Goal: Obtain resource: Download file/media

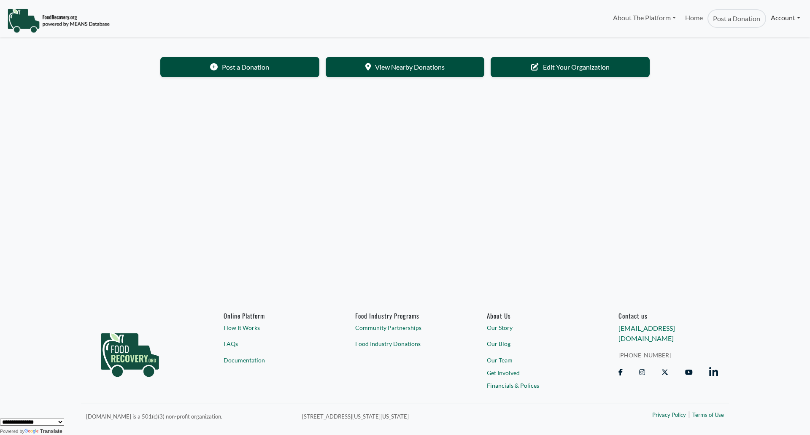
click at [789, 13] on link "Account" at bounding box center [785, 17] width 39 height 17
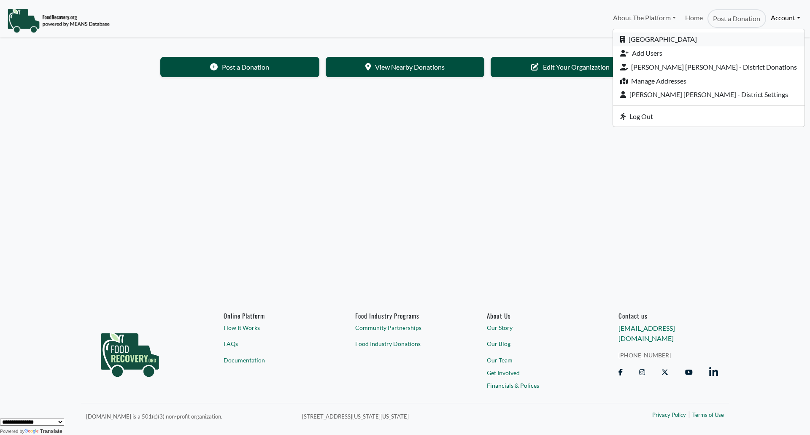
click at [687, 37] on link "[GEOGRAPHIC_DATA]" at bounding box center [709, 39] width 192 height 14
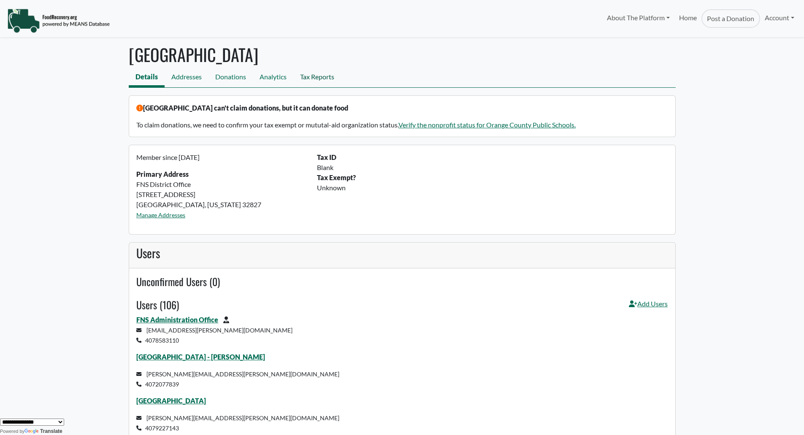
click at [316, 75] on link "Tax Reports" at bounding box center [317, 77] width 48 height 19
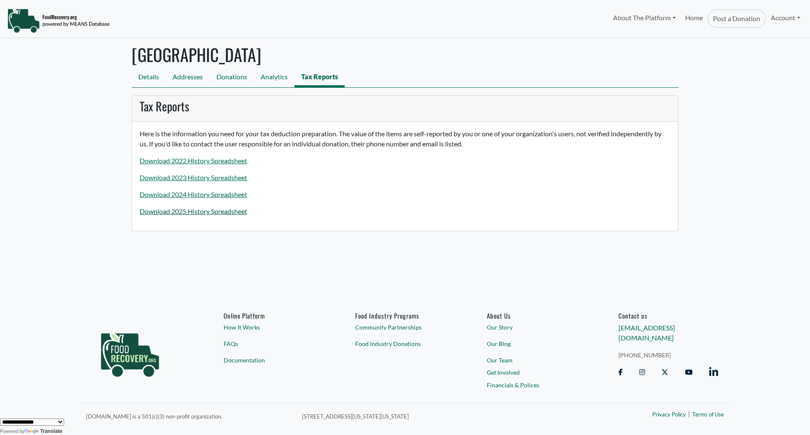
click at [189, 213] on link "Download 2025 History Spreadsheet" at bounding box center [194, 211] width 108 height 8
